Goal: Task Accomplishment & Management: Manage account settings

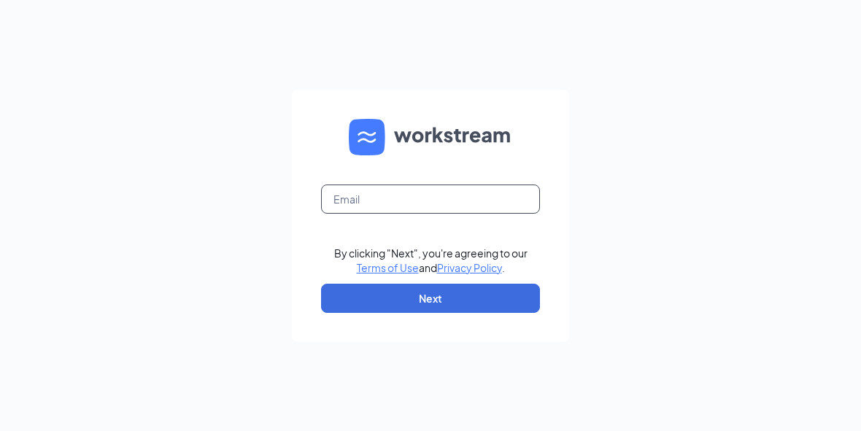
click at [433, 214] on input "text" at bounding box center [430, 199] width 219 height 29
type input "[EMAIL_ADDRESS][DOMAIN_NAME]"
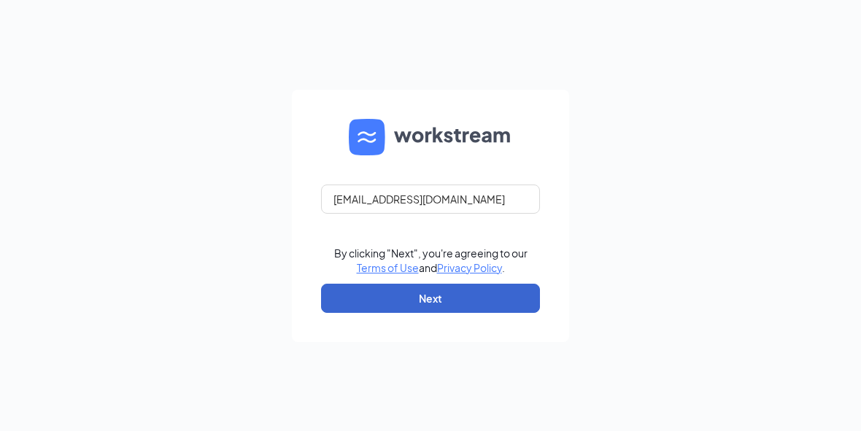
click at [441, 313] on button "Next" at bounding box center [430, 298] width 219 height 29
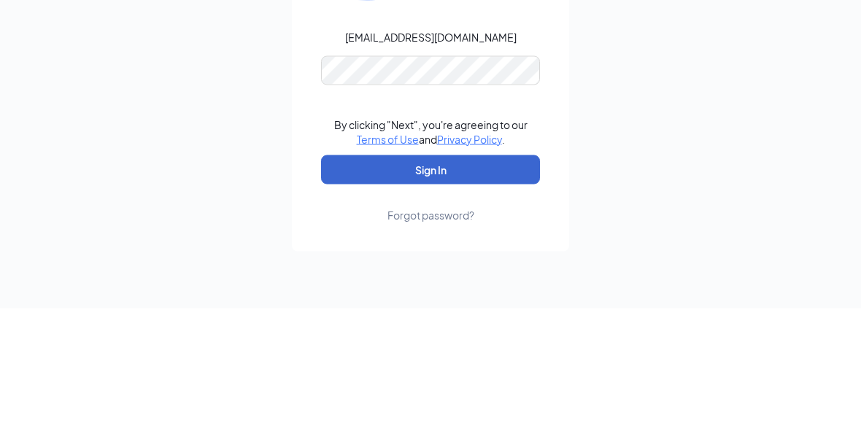
scroll to position [76, 0]
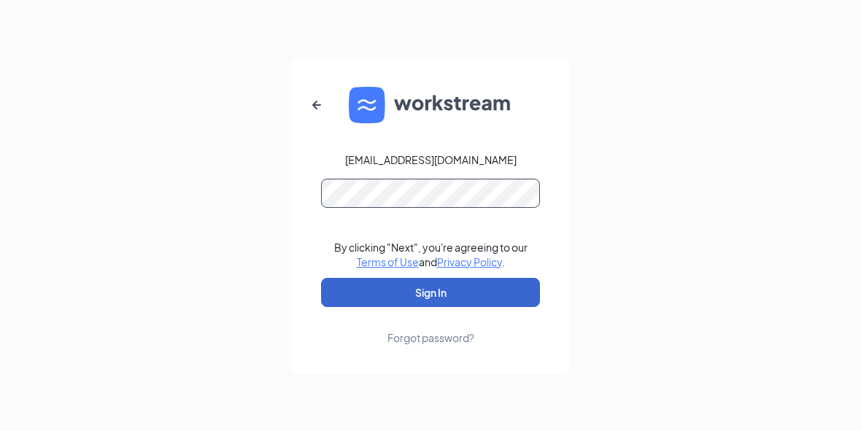
click at [431, 279] on button "Sign In" at bounding box center [430, 292] width 219 height 29
click at [443, 278] on button "Sign In" at bounding box center [430, 292] width 219 height 29
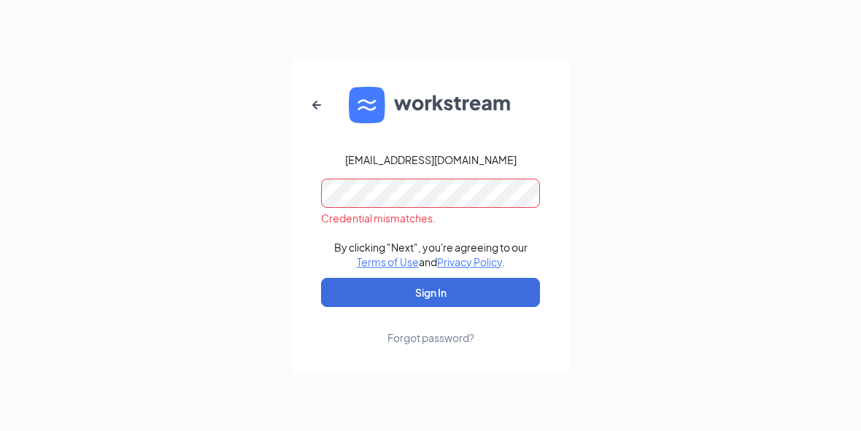
click at [420, 331] on div "Forgot password?" at bounding box center [431, 338] width 87 height 15
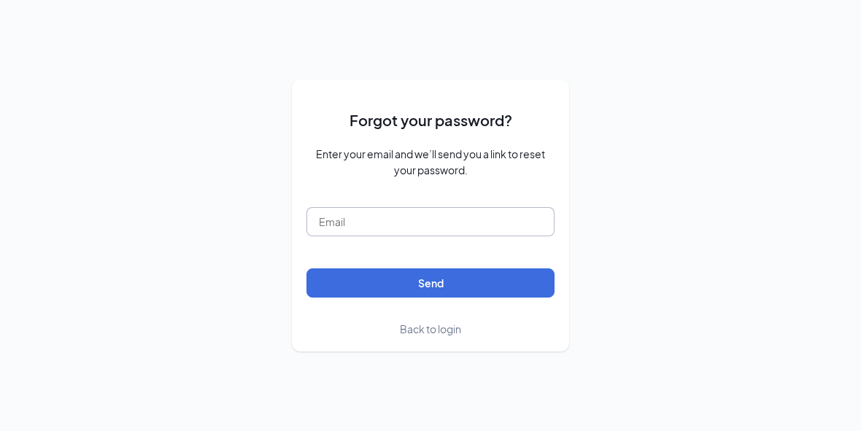
click at [425, 207] on input "text" at bounding box center [431, 221] width 248 height 29
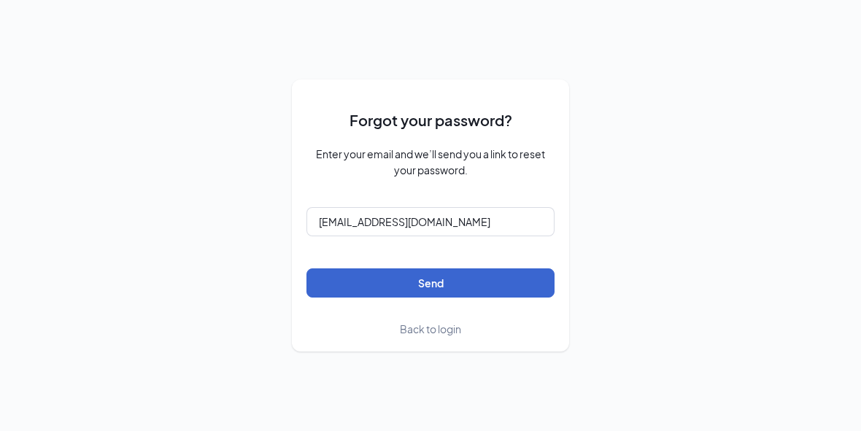
click at [468, 269] on button "Send" at bounding box center [431, 283] width 248 height 29
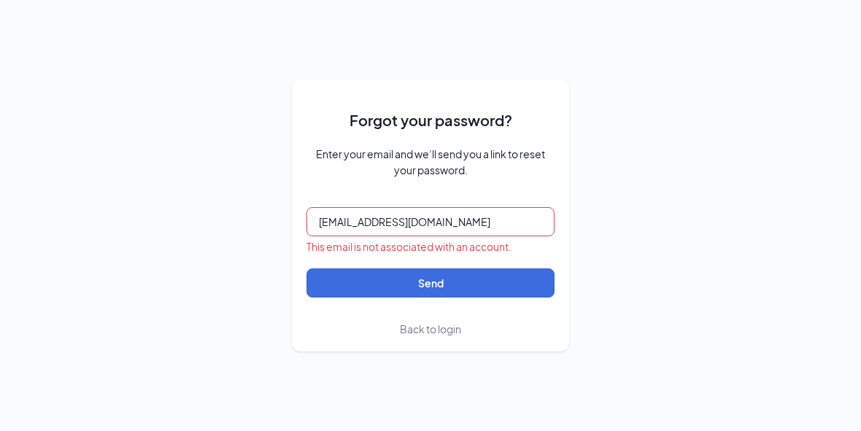
click at [489, 207] on input "[EMAIL_ADDRESS][DOMAIN_NAME]" at bounding box center [431, 221] width 248 height 29
type input "[EMAIL_ADDRESS][DOMAIN_NAME]"
click at [431, 270] on button "Send" at bounding box center [431, 283] width 248 height 29
